Goal: Task Accomplishment & Management: Manage account settings

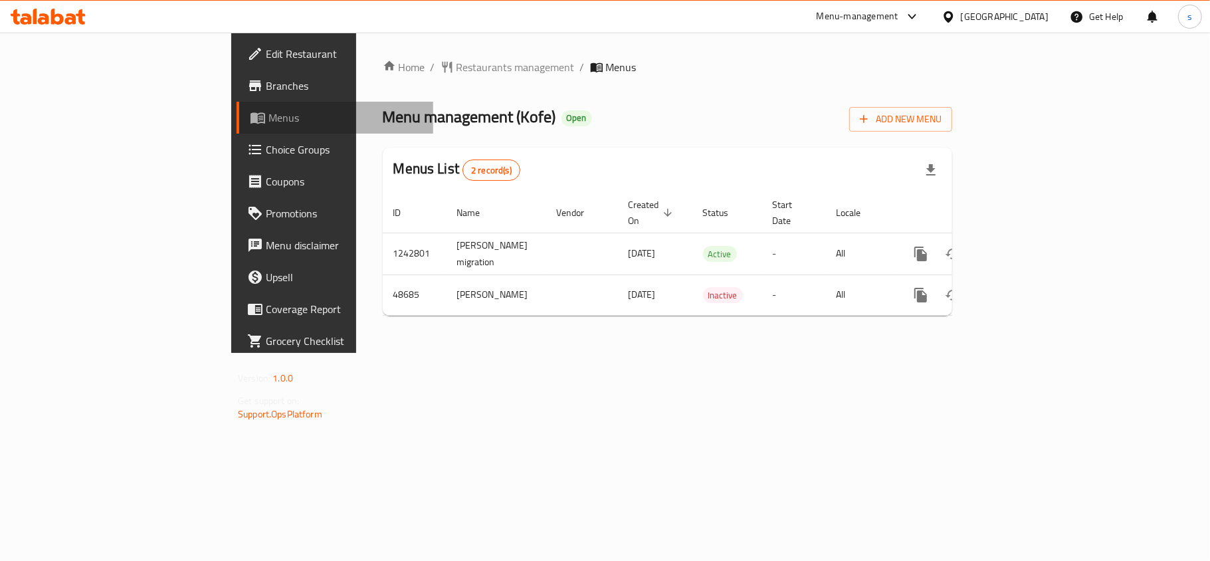
click at [268, 115] on span "Menus" at bounding box center [345, 118] width 154 height 16
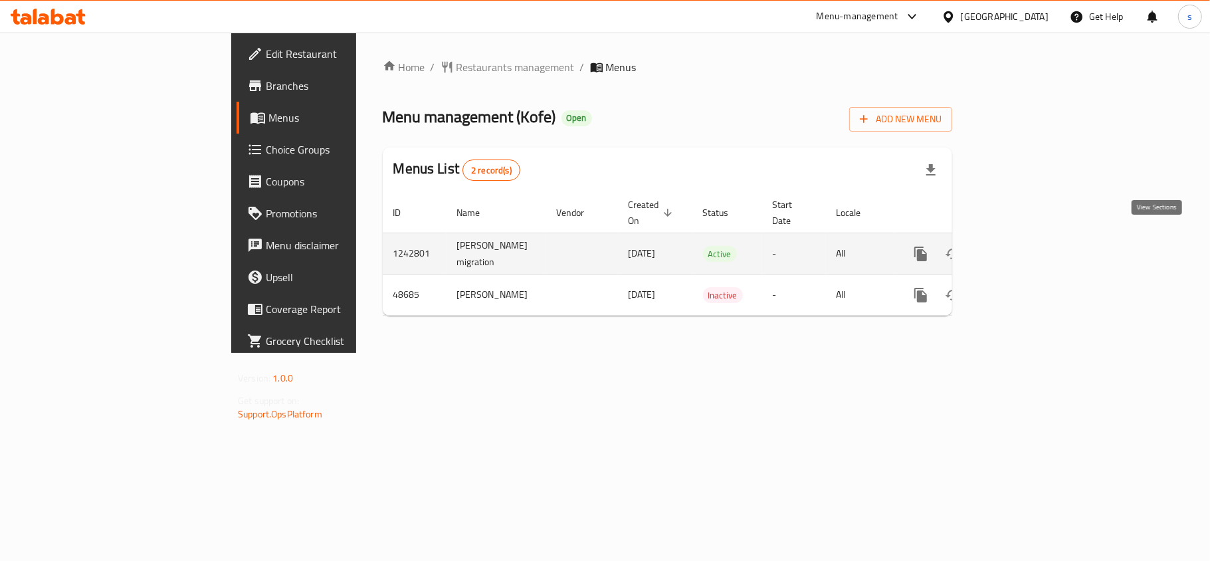
click at [1024, 246] on icon "enhanced table" at bounding box center [1016, 254] width 16 height 16
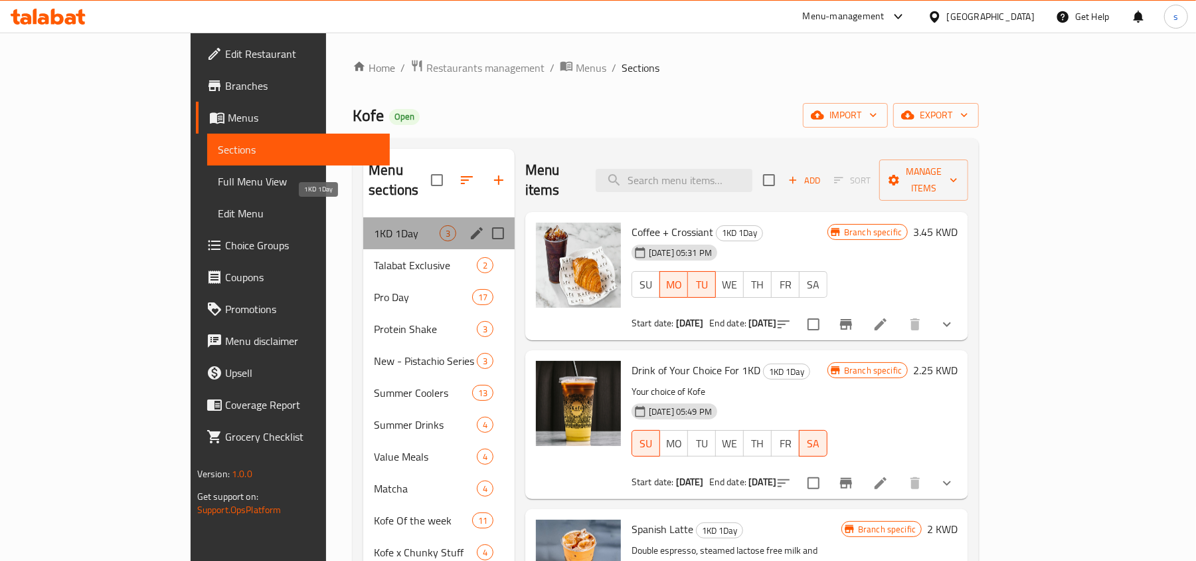
click at [374, 225] on span "1KD 1Day" at bounding box center [407, 233] width 66 height 16
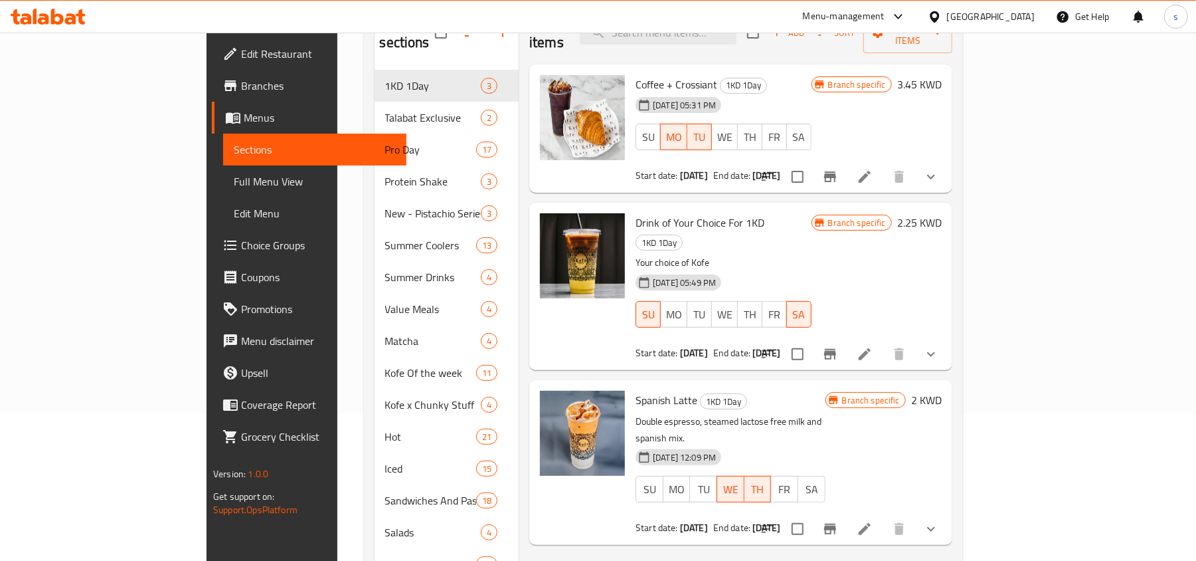
scroll to position [59, 0]
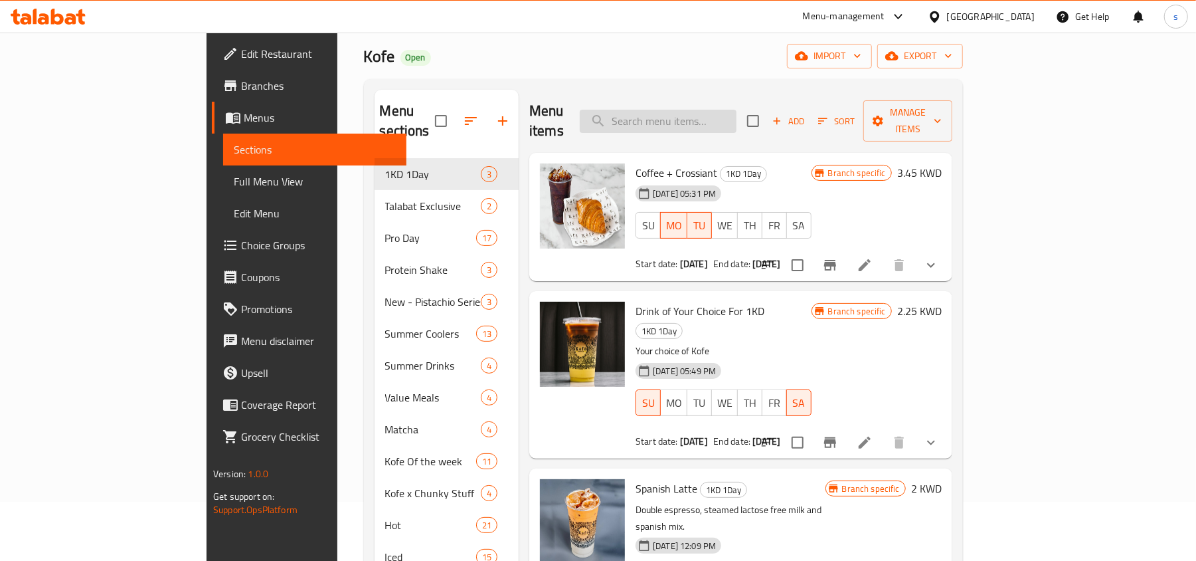
drag, startPoint x: 713, startPoint y: 125, endPoint x: 715, endPoint y: 112, distance: 12.8
click at [713, 125] on div "Menu items Add Sort Manage items" at bounding box center [740, 121] width 423 height 63
click at [716, 110] on input "search" at bounding box center [658, 121] width 157 height 23
paste input "1 KD"
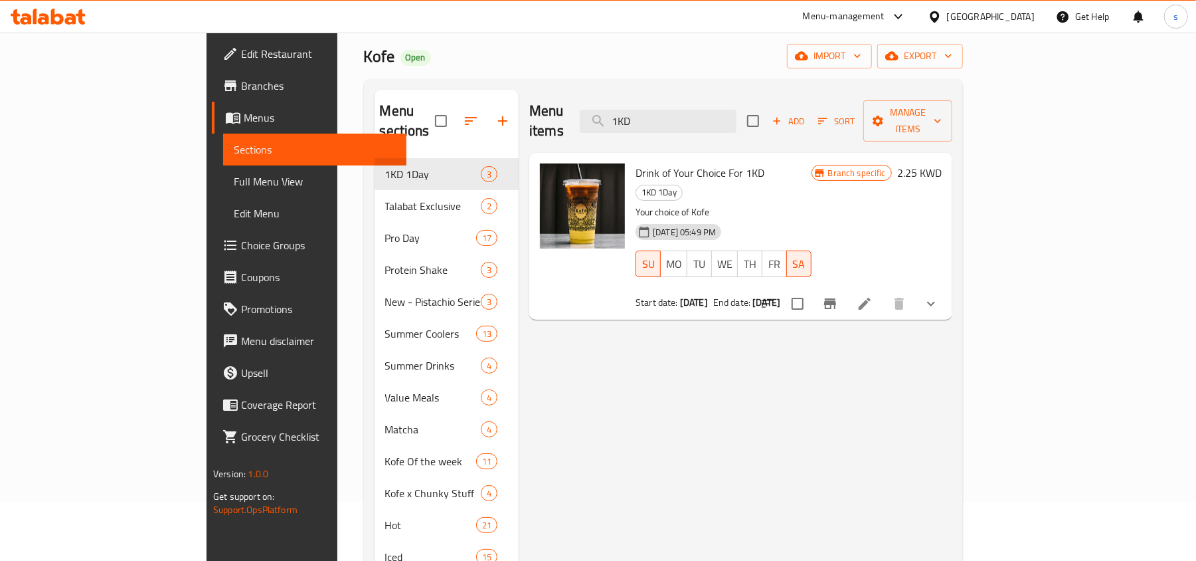
type input "1KD"
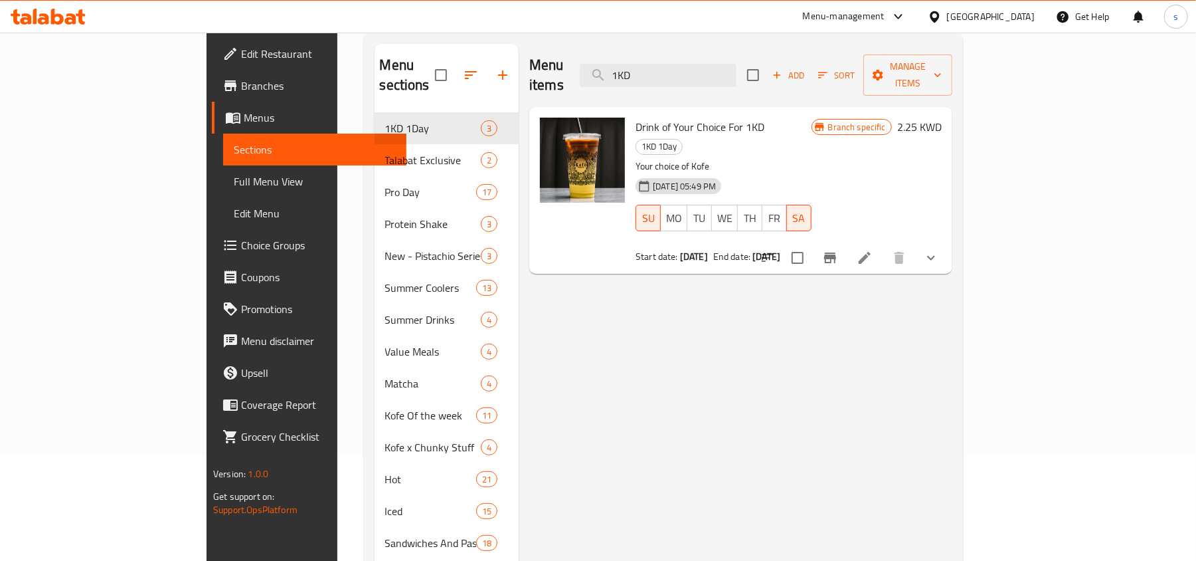
scroll to position [147, 0]
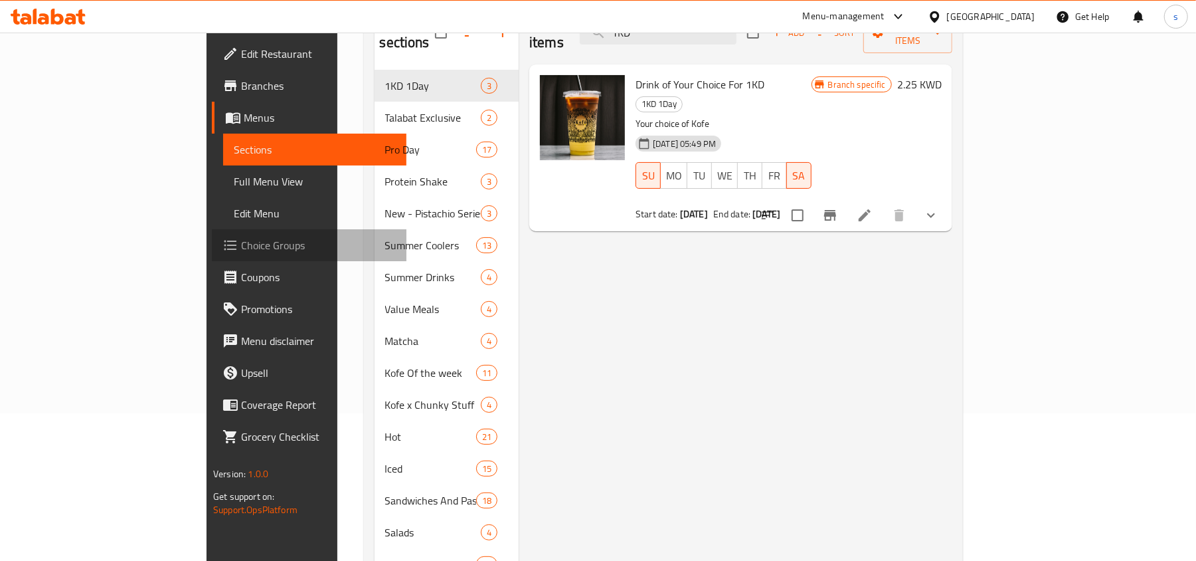
click at [212, 233] on link "Choice Groups" at bounding box center [309, 245] width 195 height 32
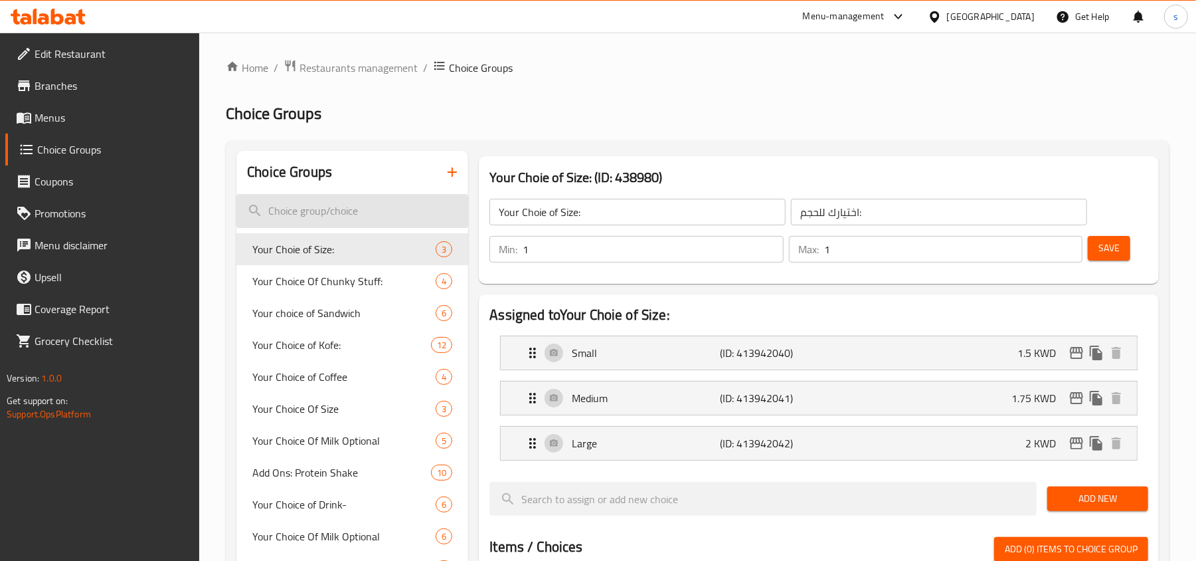
click at [323, 214] on input "search" at bounding box center [352, 211] width 232 height 34
paste input "Your Choice of Drink-"
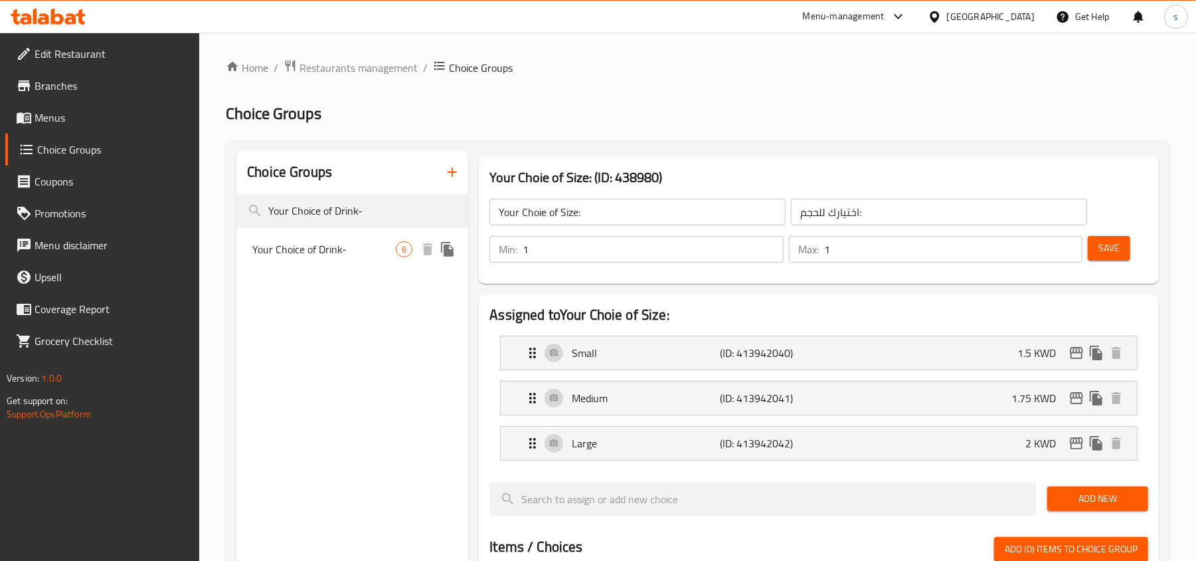
type input "Your Choice of Drink-"
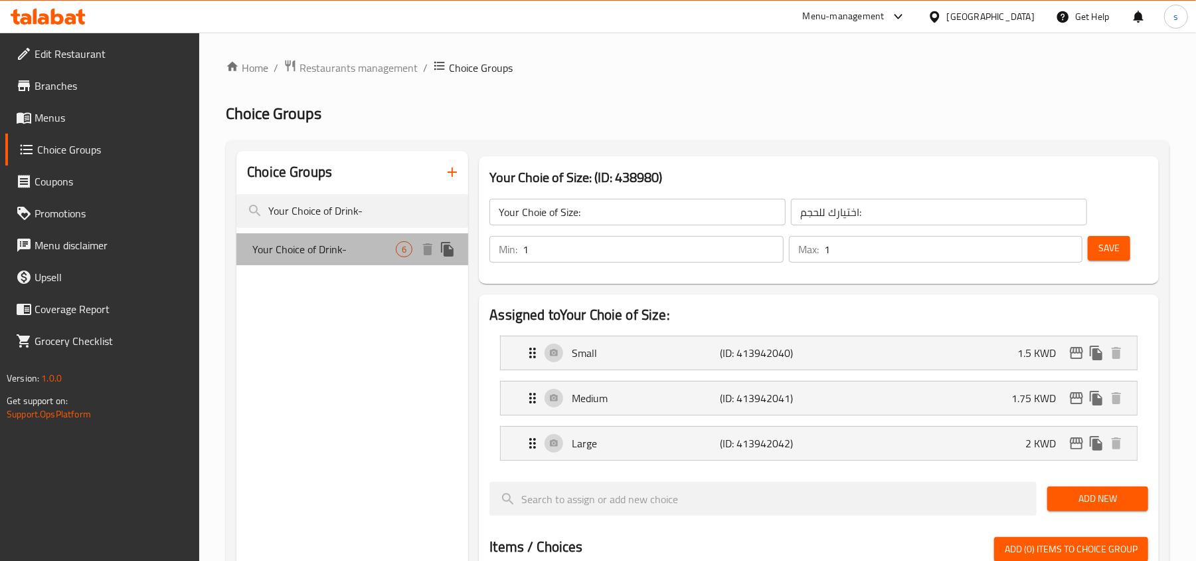
click at [303, 263] on div "Your Choice of Drink- 6" at bounding box center [352, 249] width 232 height 32
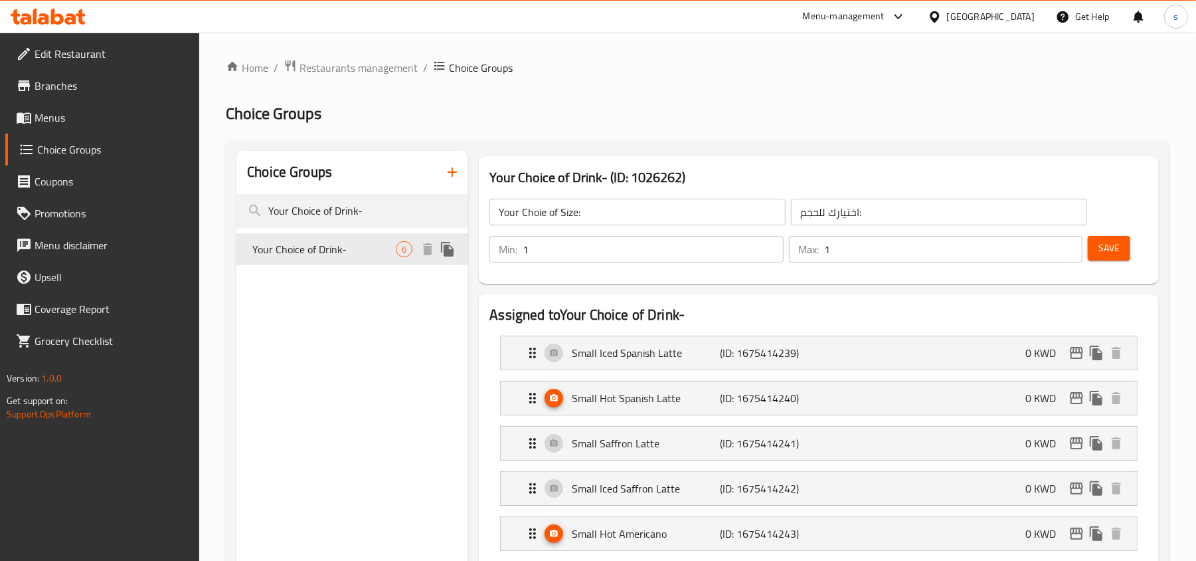
type input "Your Choice of Drink-"
type input "إختيارك من مشروب -"
click at [332, 216] on input "Your Choice of Drink-" at bounding box center [352, 211] width 232 height 34
paste input "Of Milk Optional"
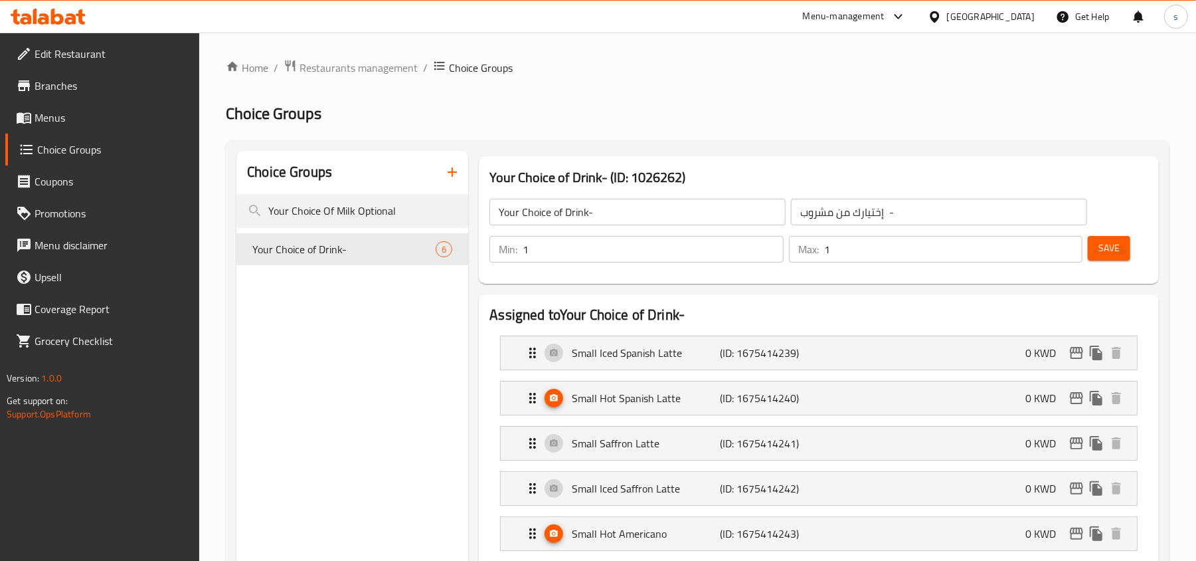
drag, startPoint x: 332, startPoint y: 216, endPoint x: 270, endPoint y: 232, distance: 64.4
click at [328, 216] on input "Your Choice Of Milk Optional" at bounding box center [352, 211] width 232 height 34
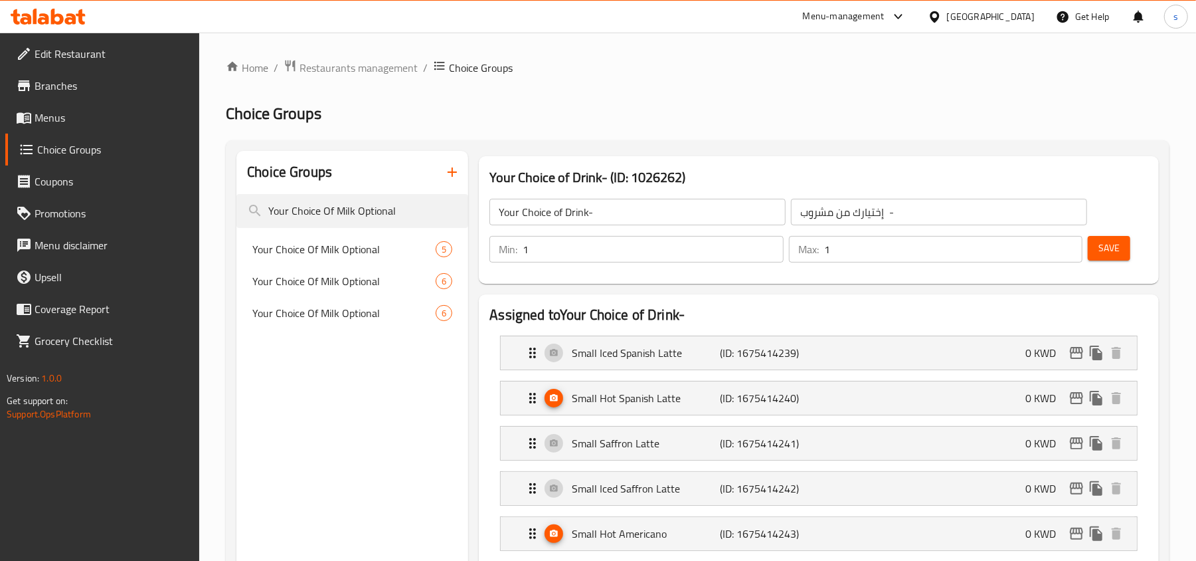
type input "Your Choice Of Milk Optional"
click at [304, 248] on span "Your Choice Of Milk Optional" at bounding box center [323, 249] width 143 height 16
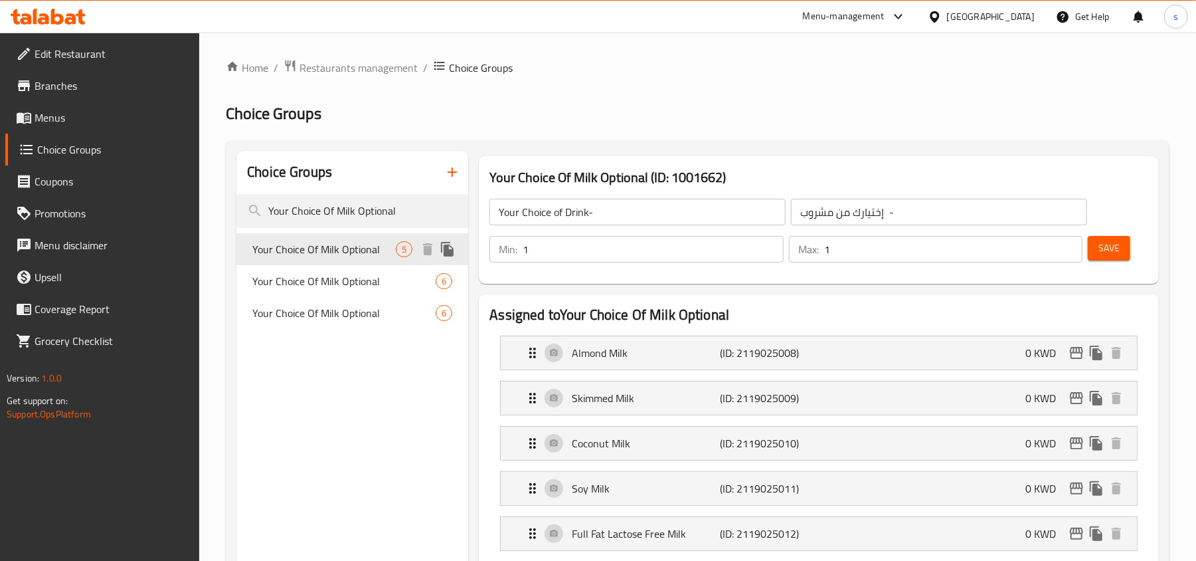
type input "Your Choice Of Milk Optional"
type input "اختيارك من حليب اختياري"
type input "0"
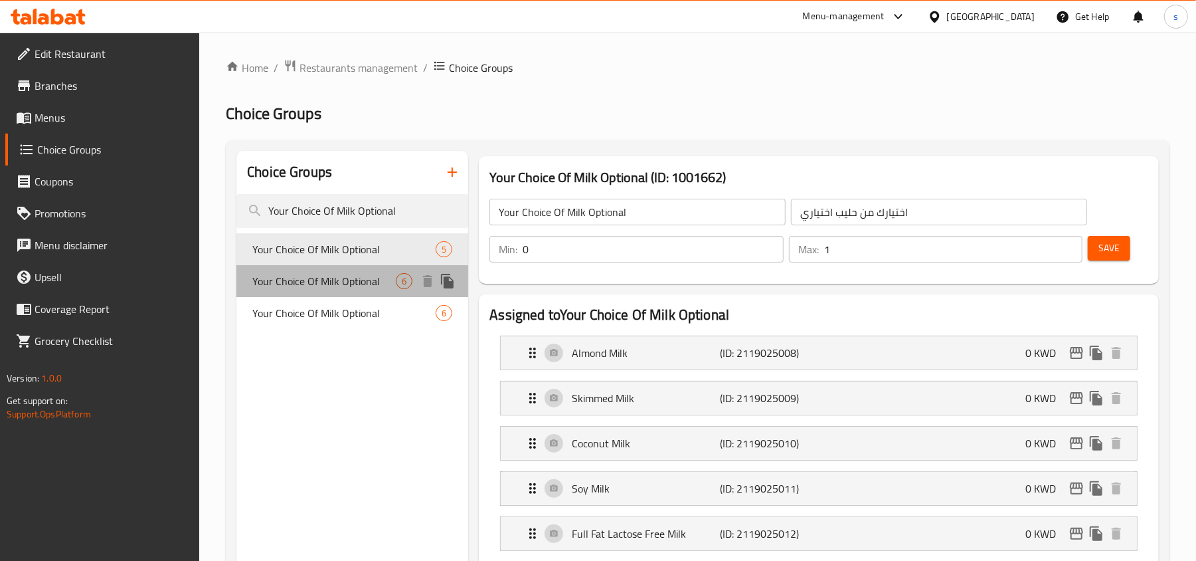
click at [303, 282] on span "Your Choice Of Milk Optional" at bounding box center [323, 281] width 143 height 16
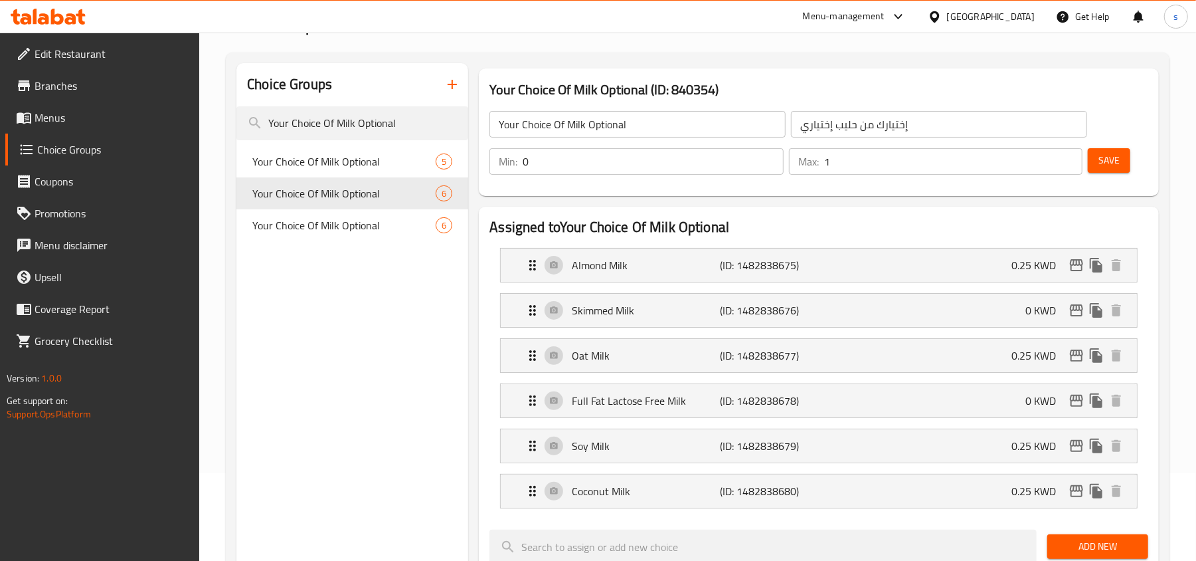
scroll to position [88, 0]
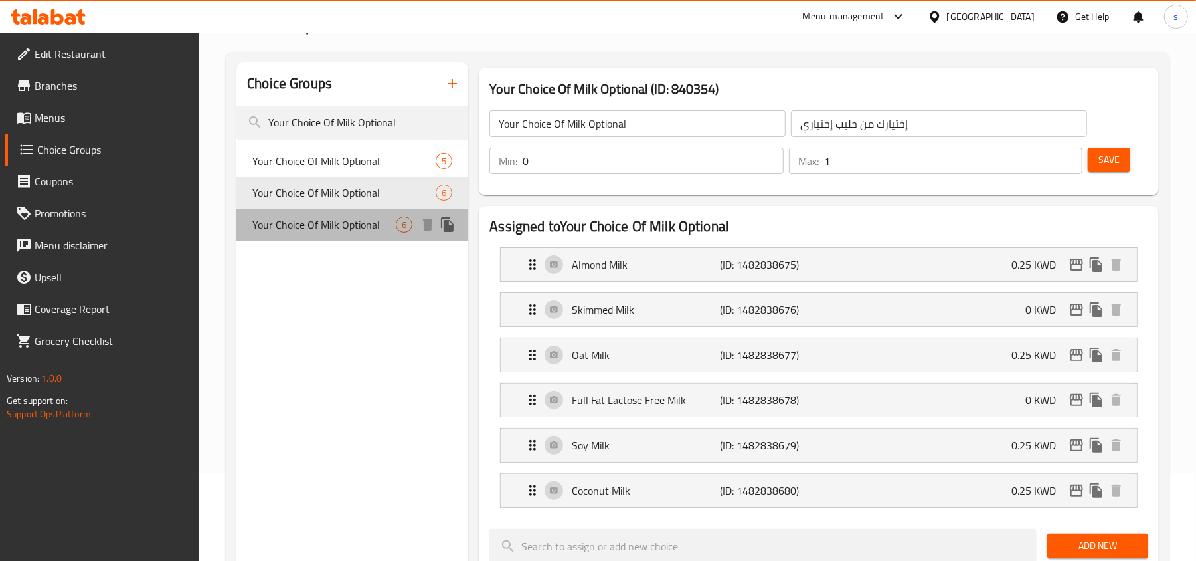
click at [298, 232] on span "Your Choice Of Milk Optional" at bounding box center [323, 225] width 143 height 16
type input "اختيارك من الحليب اختياري"
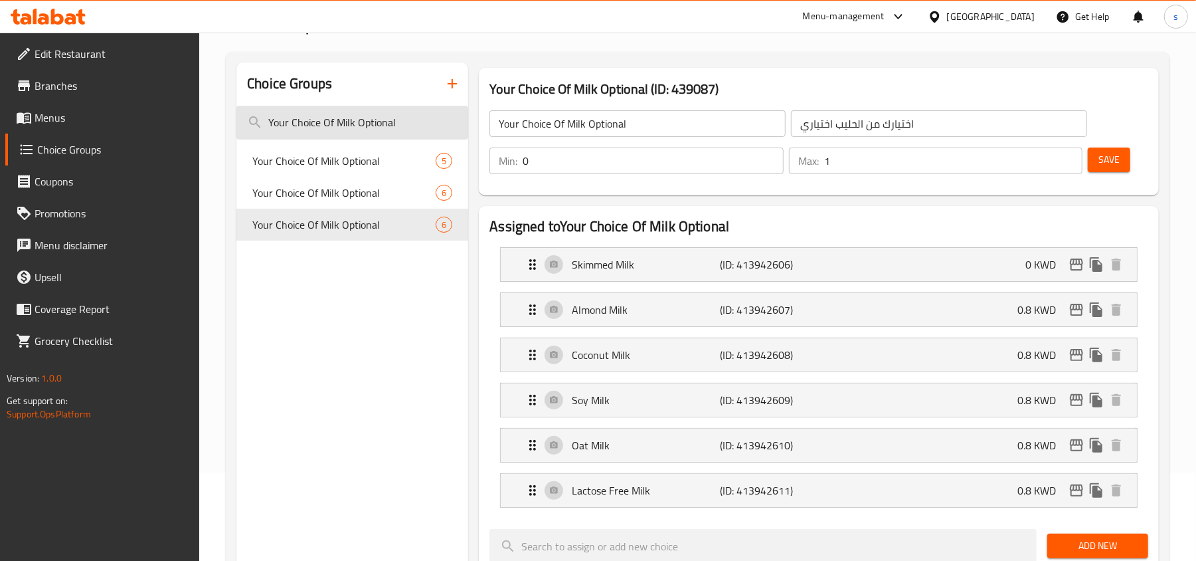
click at [320, 118] on input "Your Choice Of Milk Optional" at bounding box center [352, 123] width 232 height 34
paste input "Add On's: AA1"
type input "Add On's: AA1"
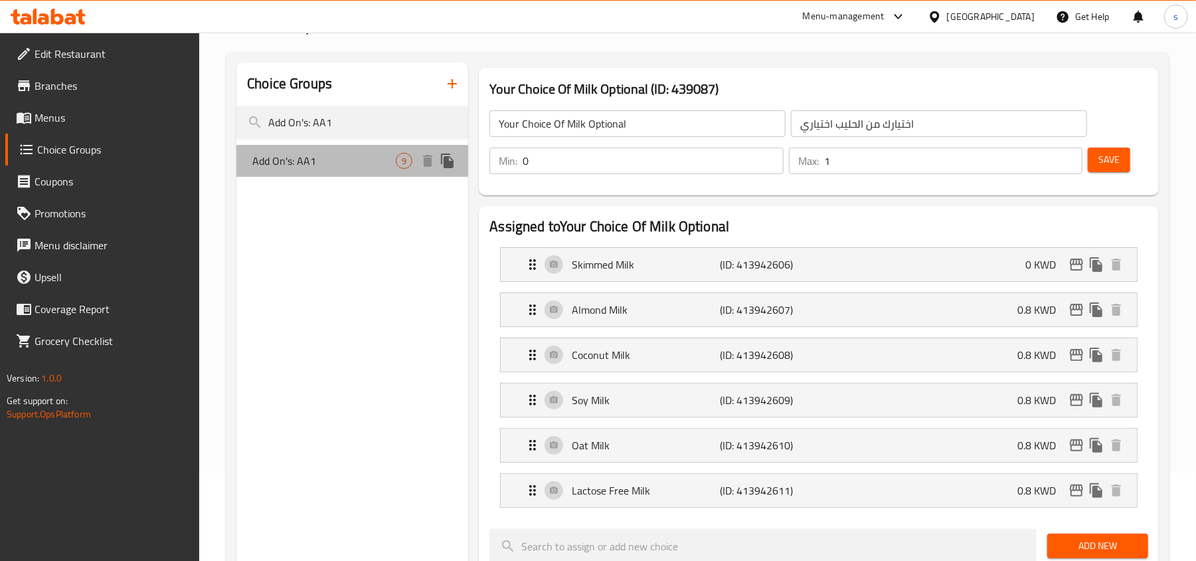
click at [267, 147] on div "Add On's: AA1 9" at bounding box center [352, 161] width 232 height 32
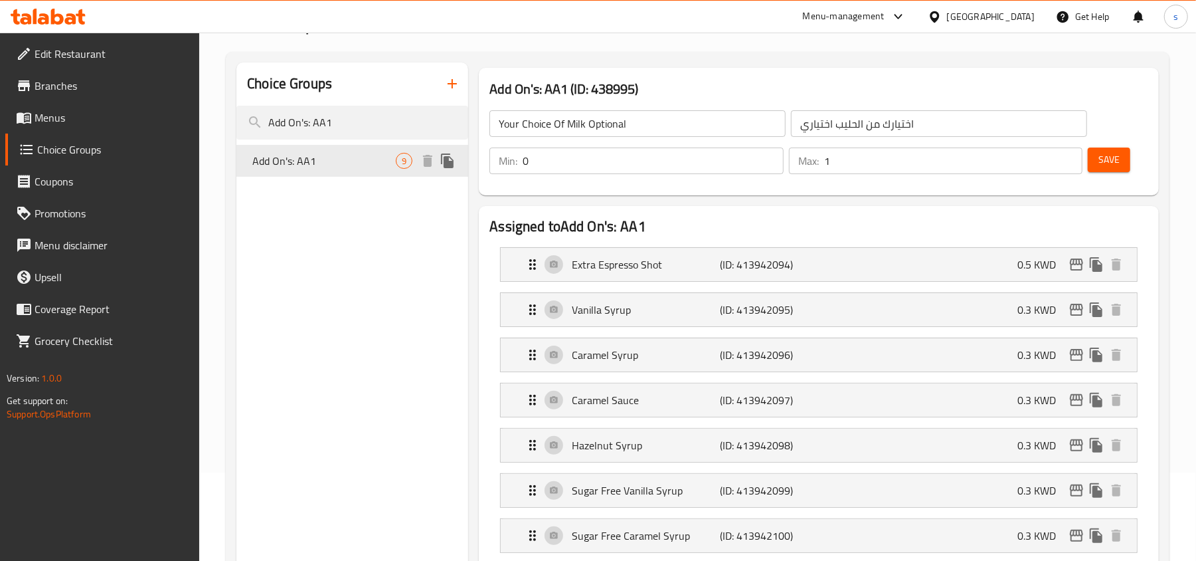
type input "Add On's: AA1"
type input "الإضافات:"
type input "9"
